Goal: Information Seeking & Learning: Understand process/instructions

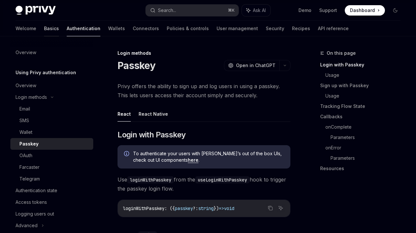
click at [44, 26] on link "Basics" at bounding box center [51, 29] width 15 height 16
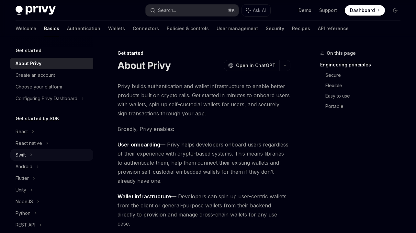
click at [31, 155] on icon at bounding box center [31, 155] width 3 height 8
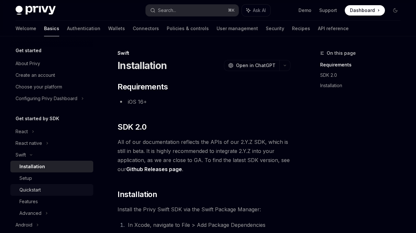
click at [58, 186] on div "Quickstart" at bounding box center [54, 190] width 70 height 8
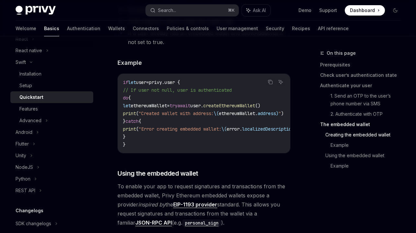
scroll to position [1053, 0]
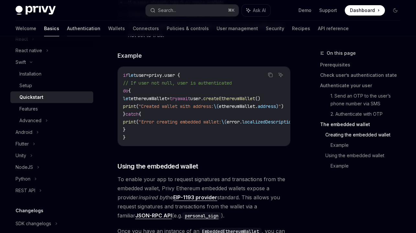
click at [67, 28] on link "Authentication" at bounding box center [83, 29] width 33 height 16
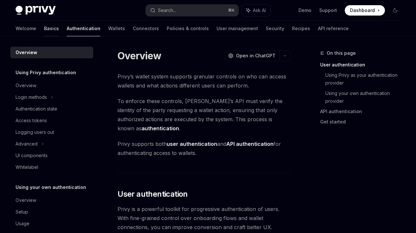
click at [44, 26] on link "Basics" at bounding box center [51, 29] width 15 height 16
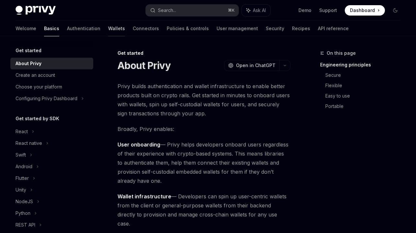
click at [108, 28] on link "Wallets" at bounding box center [116, 29] width 17 height 16
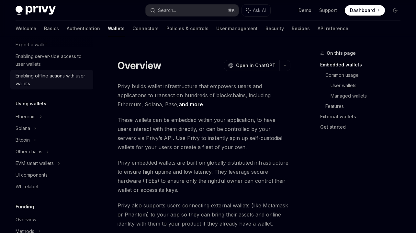
scroll to position [107, 0]
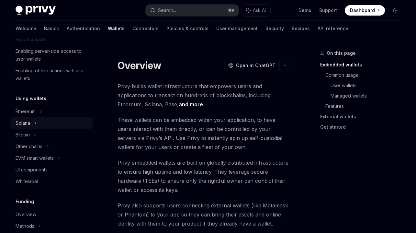
click at [47, 10] on div "Solana" at bounding box center [51, 5] width 83 height 12
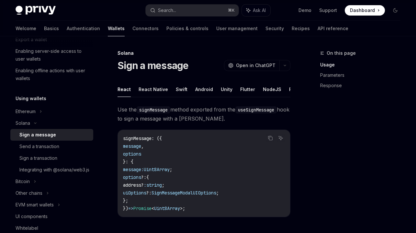
click at [185, 90] on ul "React React Native Swift Android Unity Flutter NodeJS REST API" at bounding box center [203, 90] width 173 height 16
click at [178, 88] on button "Swift" at bounding box center [182, 89] width 12 height 15
type textarea "*"
